Goal: Task Accomplishment & Management: Manage account settings

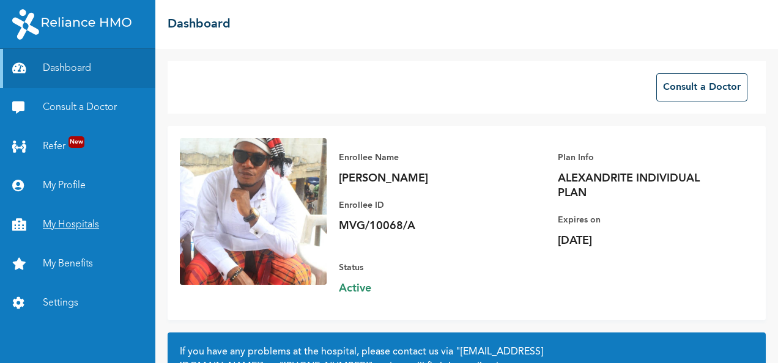
click at [73, 235] on link "My Hospitals" at bounding box center [77, 224] width 155 height 39
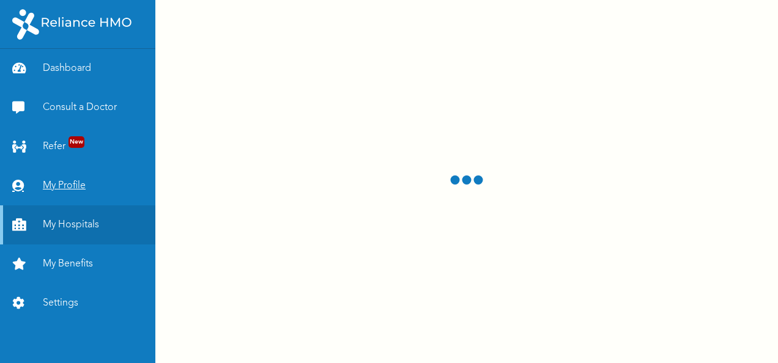
click at [75, 186] on link "My Profile" at bounding box center [77, 185] width 155 height 39
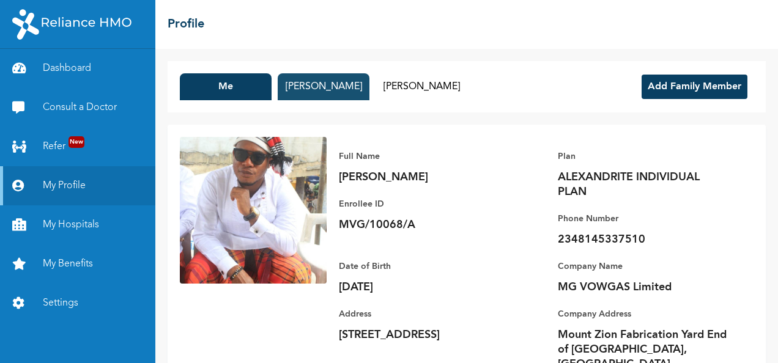
click at [302, 76] on button "[PERSON_NAME]" at bounding box center [324, 86] width 92 height 27
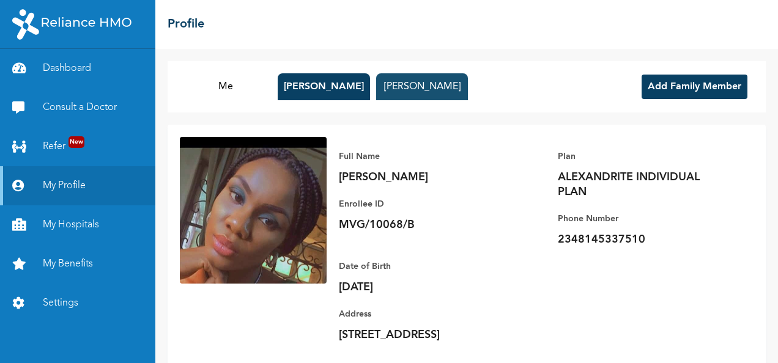
click at [452, 83] on button "[PERSON_NAME]" at bounding box center [422, 86] width 92 height 27
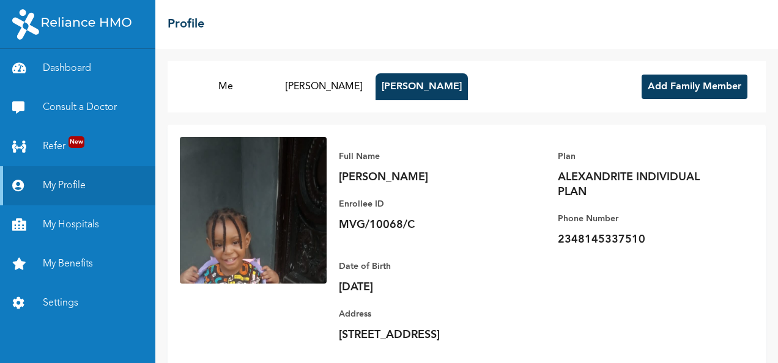
click at [641, 84] on button "Add Family Member" at bounding box center [694, 87] width 106 height 24
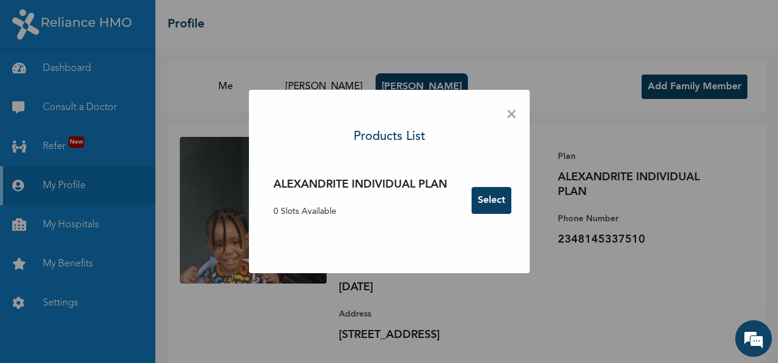
click at [486, 205] on button "Select" at bounding box center [491, 200] width 40 height 27
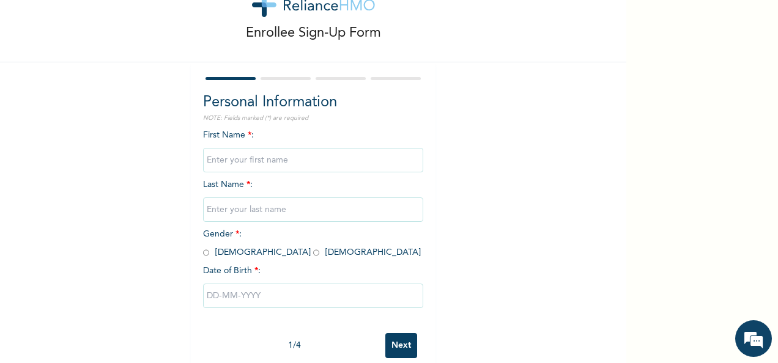
scroll to position [68, 0]
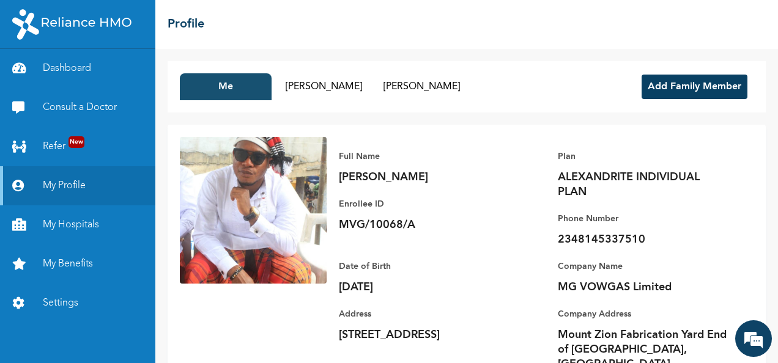
click at [254, 83] on button "Me" at bounding box center [226, 86] width 92 height 27
click at [645, 81] on button "Add Family Member" at bounding box center [694, 87] width 106 height 24
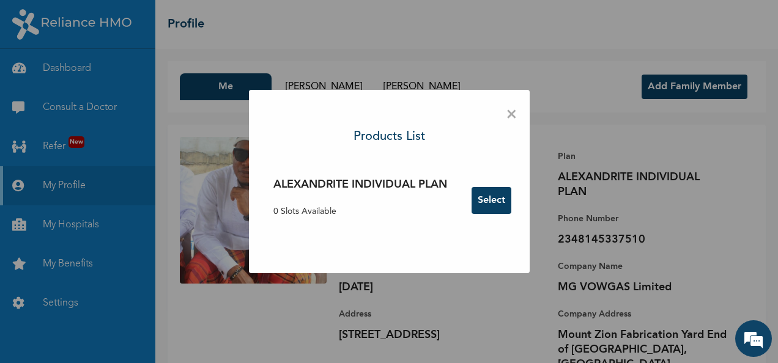
click at [505, 120] on div "× Products List ALEXANDRITE INDIVIDUAL PLAN 0 Slots Available Select" at bounding box center [389, 181] width 281 height 183
click at [514, 118] on span "×" at bounding box center [512, 115] width 12 height 26
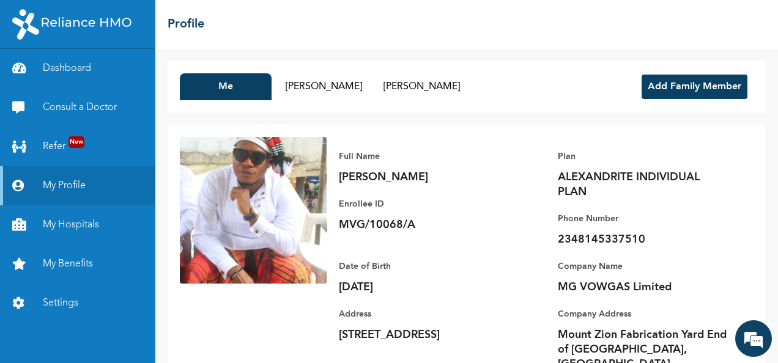
click at [357, 101] on div "Me Homachim [PERSON_NAME] [PERSON_NAME] Add Family Member" at bounding box center [466, 86] width 598 height 51
click at [348, 94] on button "[PERSON_NAME]" at bounding box center [324, 86] width 92 height 27
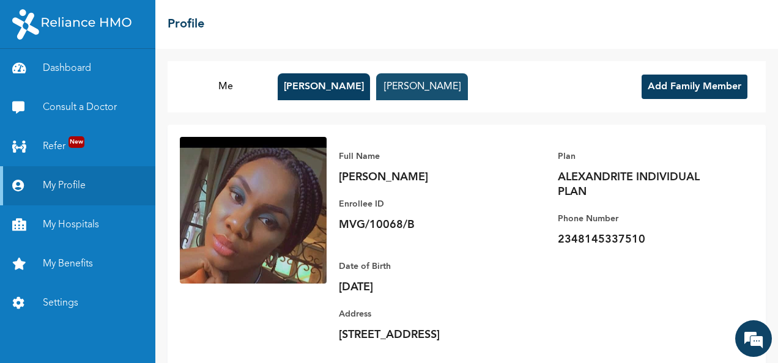
click at [402, 89] on button "[PERSON_NAME]" at bounding box center [422, 86] width 92 height 27
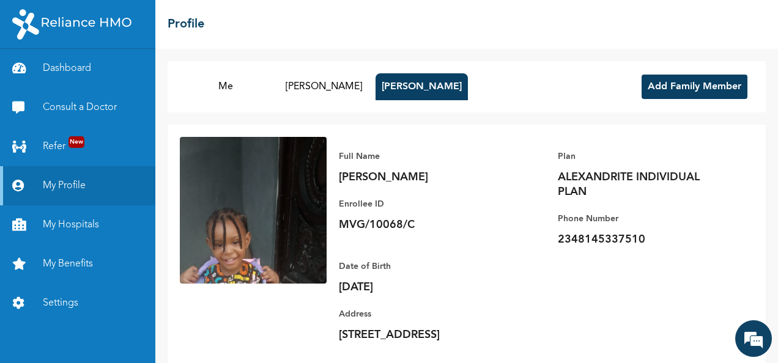
click at [649, 89] on button "Add Family Member" at bounding box center [694, 87] width 106 height 24
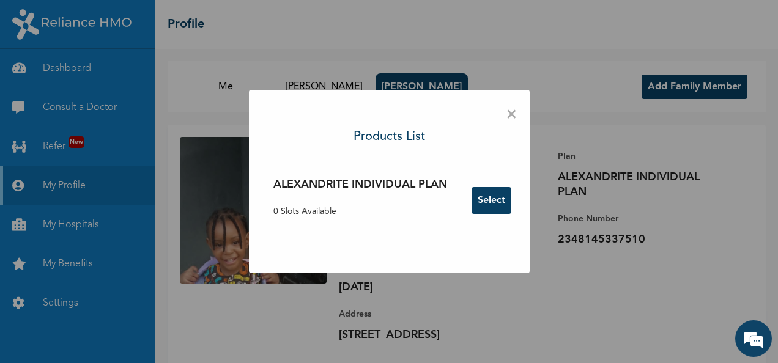
click at [512, 116] on span "×" at bounding box center [512, 115] width 12 height 26
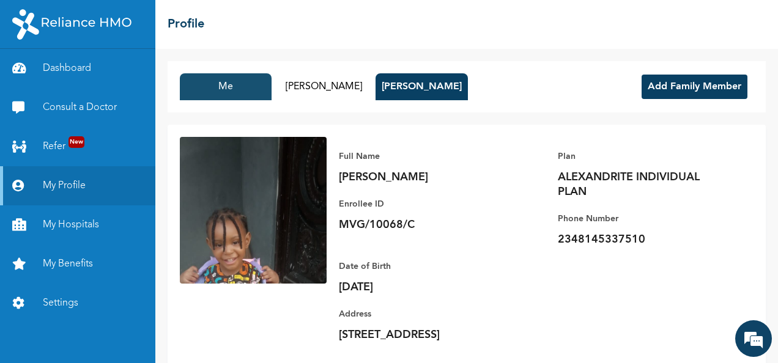
click at [230, 94] on button "Me" at bounding box center [226, 86] width 92 height 27
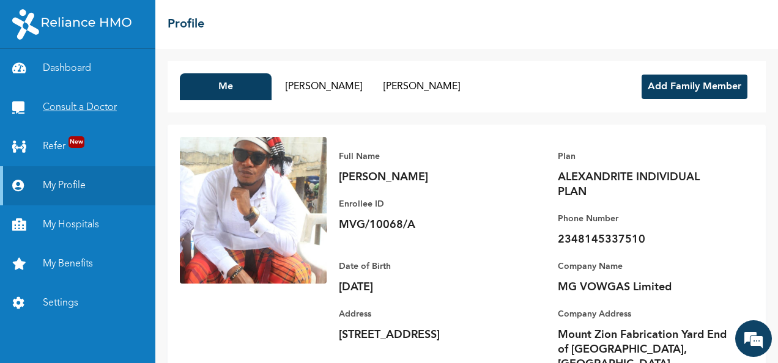
click at [94, 108] on link "Consult a Doctor" at bounding box center [77, 107] width 155 height 39
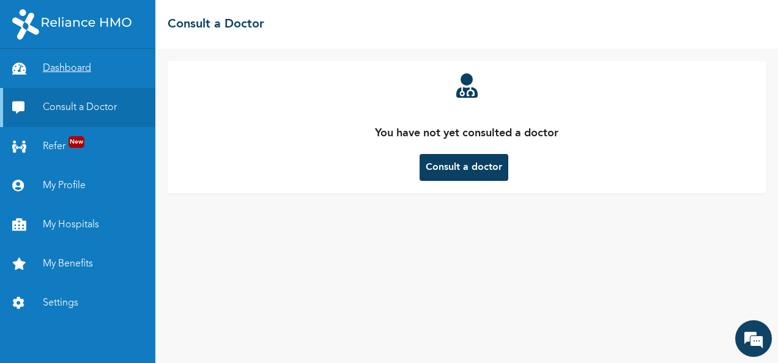
click at [75, 66] on link "Dashboard" at bounding box center [77, 68] width 155 height 39
